Goal: Task Accomplishment & Management: Complete application form

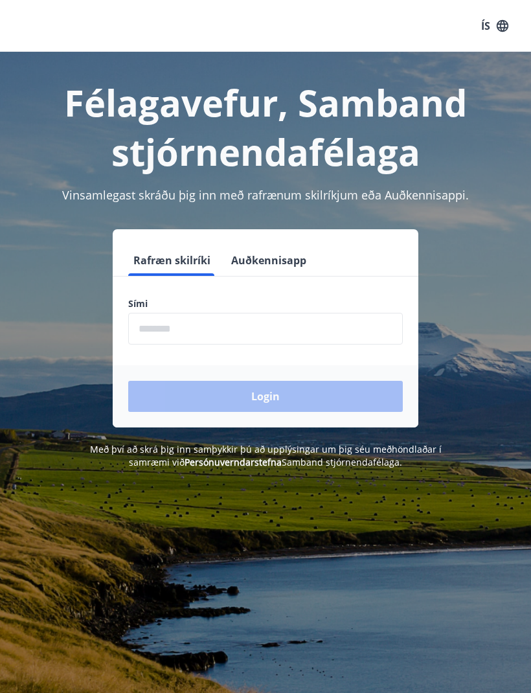
click at [179, 332] on input "phone" at bounding box center [265, 329] width 275 height 32
click at [218, 330] on input "phone" at bounding box center [265, 329] width 275 height 32
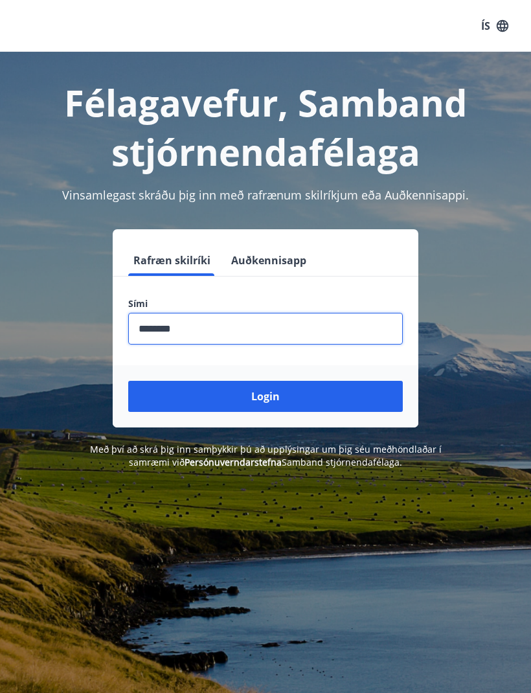
type input "********"
click at [269, 400] on button "Login" at bounding box center [265, 396] width 275 height 31
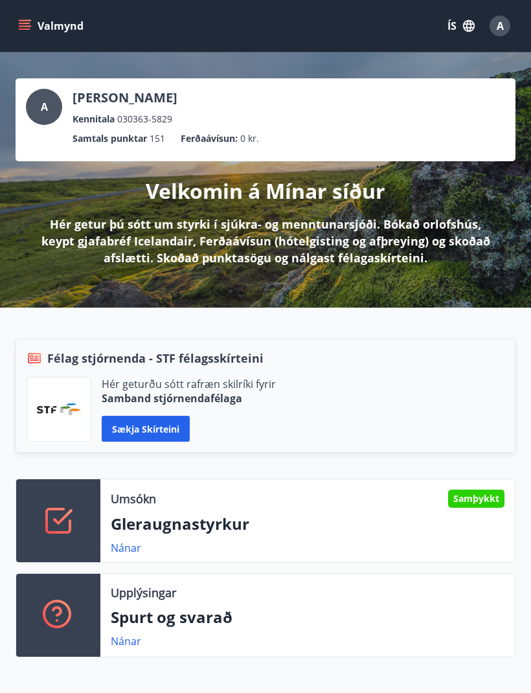
click at [27, 29] on icon "menu" at bounding box center [25, 29] width 12 height 1
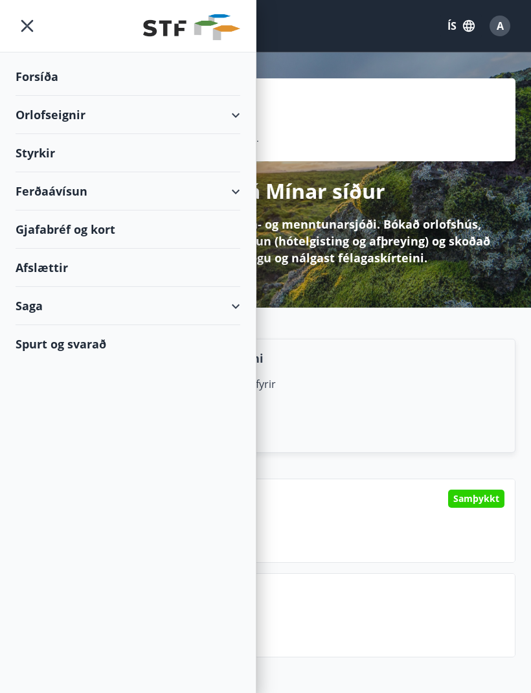
click at [36, 153] on div "Styrkir" at bounding box center [128, 153] width 225 height 38
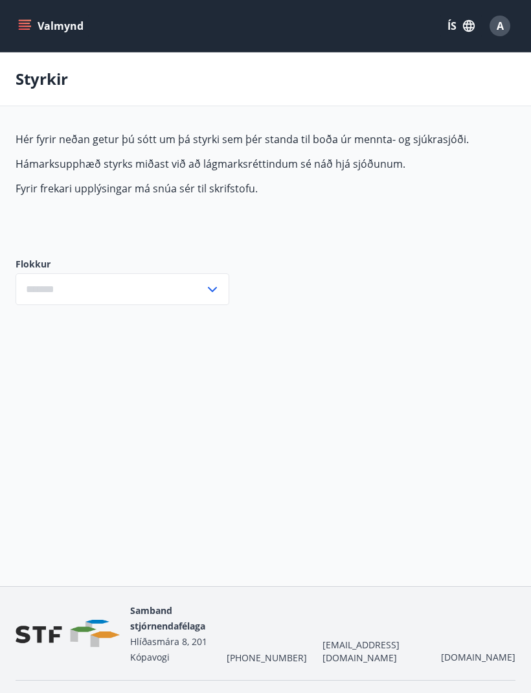
type input "***"
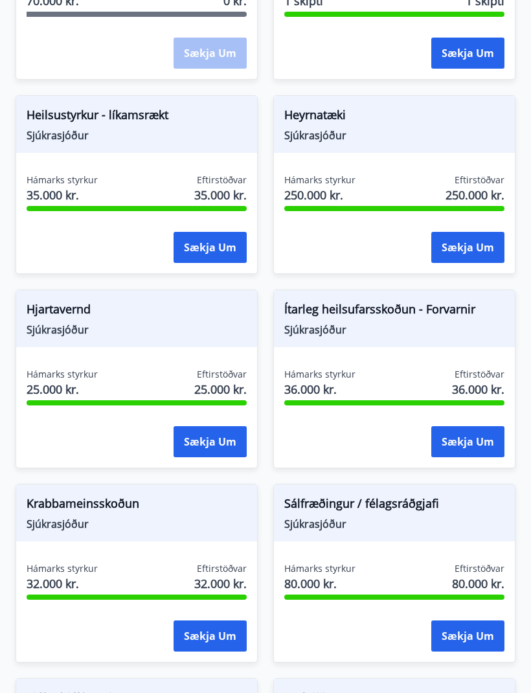
scroll to position [812, 0]
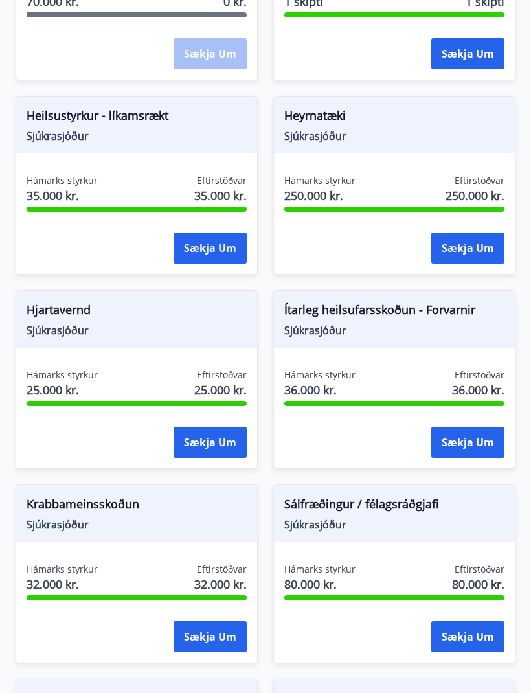
click at [61, 119] on span "Heilsustyrkur - líkamsrækt" at bounding box center [137, 118] width 220 height 22
click at [56, 124] on span "Heilsustyrkur - líkamsrækt" at bounding box center [137, 118] width 220 height 22
click at [218, 247] on button "Sækja um" at bounding box center [210, 248] width 73 height 31
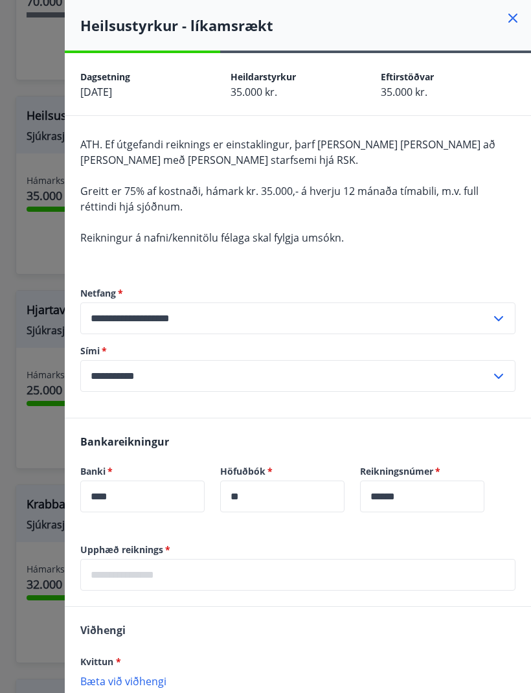
scroll to position [0, 0]
click at [519, 13] on icon at bounding box center [513, 18] width 16 height 16
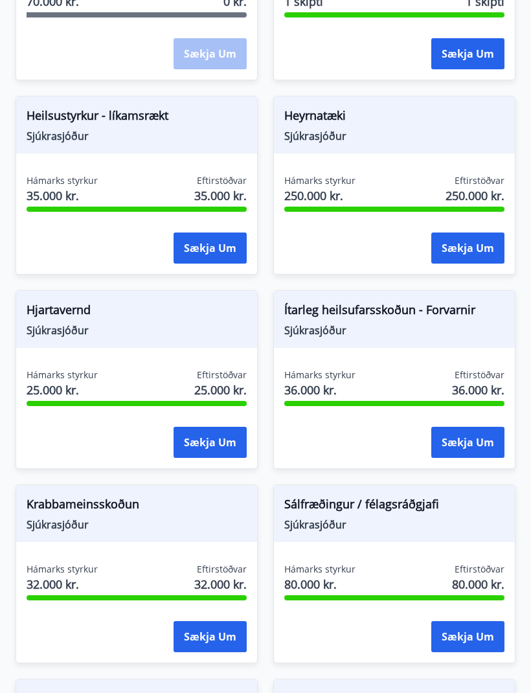
click at [59, 125] on span "Heilsustyrkur - líkamsrækt" at bounding box center [137, 118] width 220 height 22
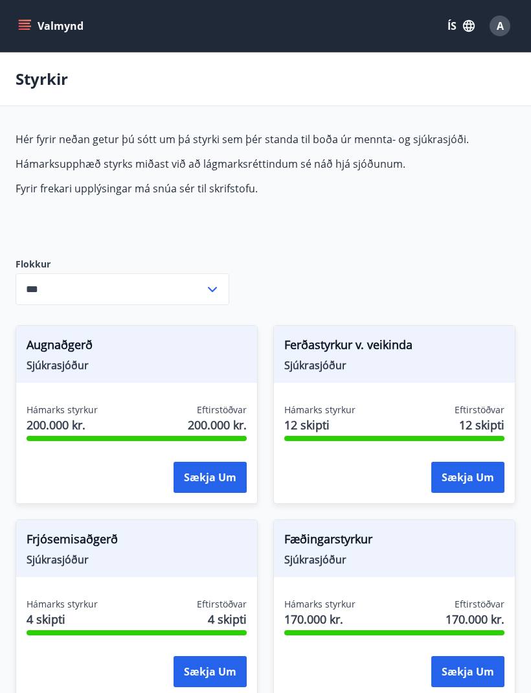
click at [32, 24] on button "Valmynd" at bounding box center [52, 25] width 73 height 23
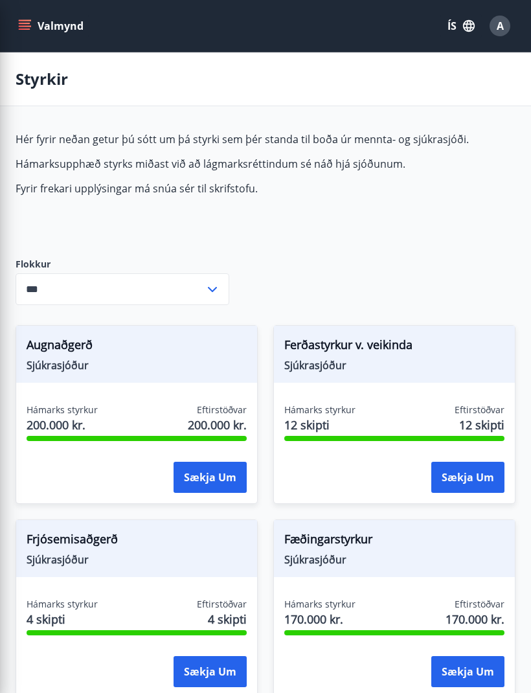
click at [376, 219] on div "Hér fyrir neðan getur þú sótt um þá styrki sem þér standa til boða úr mennta- o…" at bounding box center [266, 184] width 500 height 105
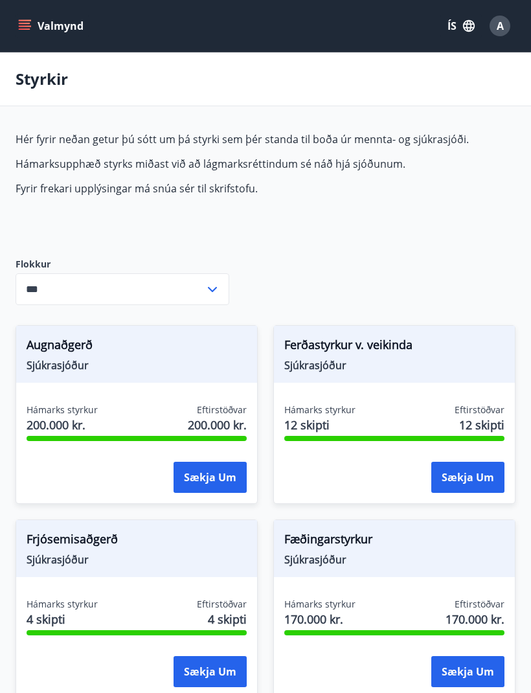
click at [451, 27] on button "ÍS" at bounding box center [461, 25] width 41 height 23
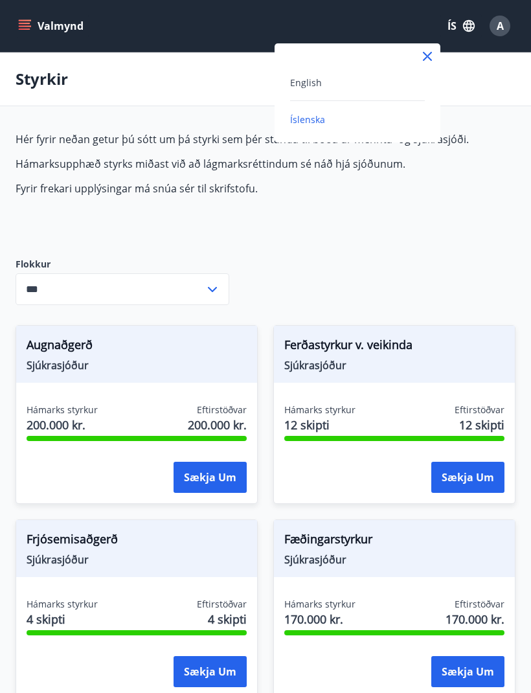
click at [380, 217] on div at bounding box center [265, 346] width 531 height 693
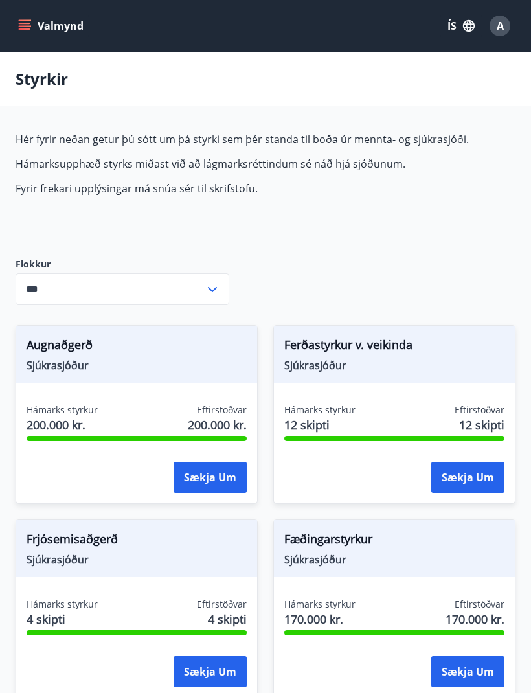
click at [502, 27] on span "A" at bounding box center [500, 26] width 7 height 14
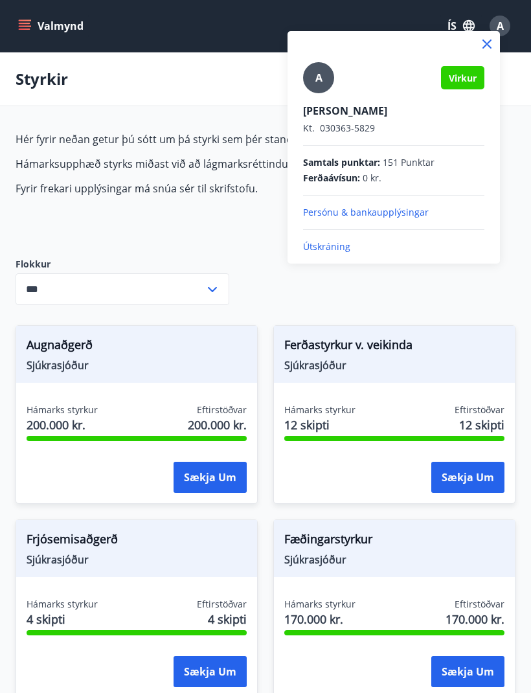
click at [327, 248] on p "Útskráning" at bounding box center [393, 246] width 181 height 13
